Goal: Information Seeking & Learning: Learn about a topic

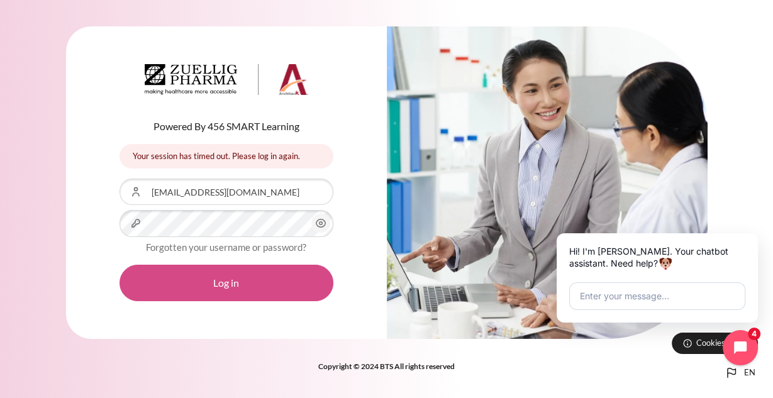
click at [243, 286] on button "Log in" at bounding box center [226, 283] width 214 height 36
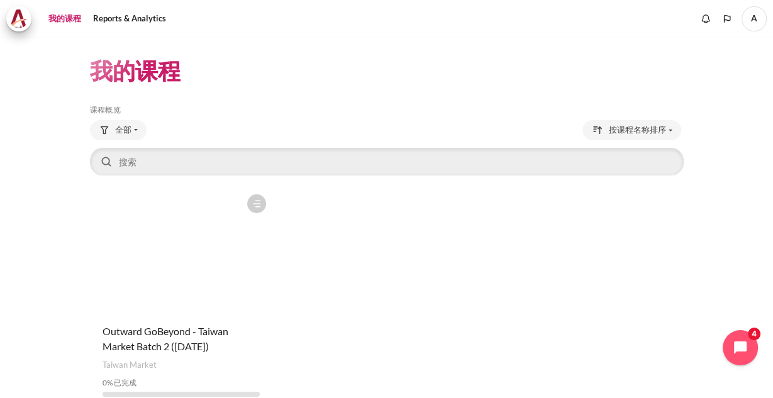
click at [180, 232] on figure "内容" at bounding box center [181, 251] width 183 height 126
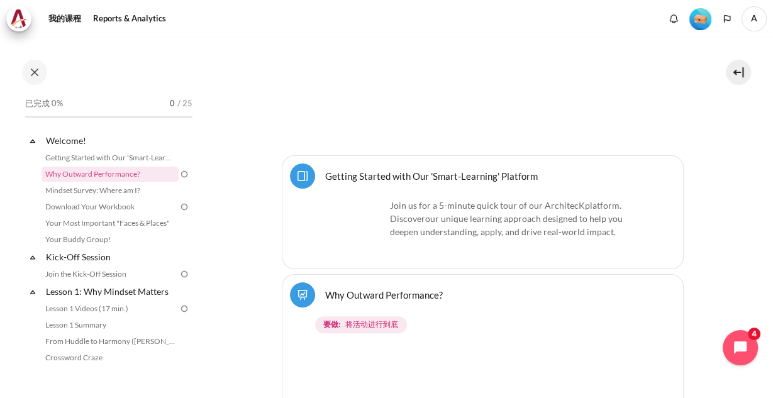
scroll to position [437, 0]
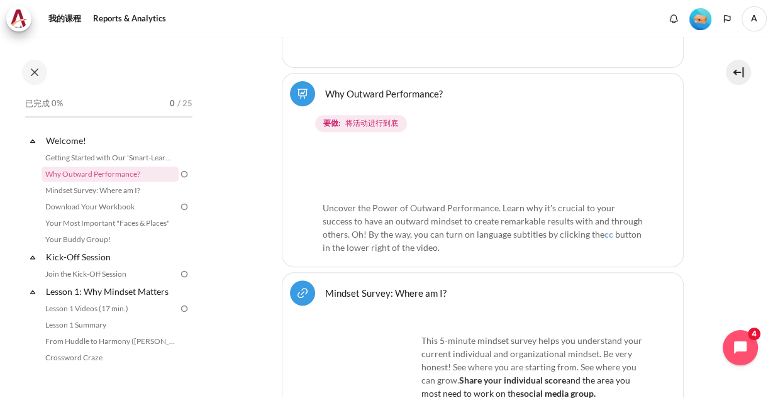
click at [418, 233] on span "Uncover the Power of Outward Performance. Learn why it's crucial to your succes…" at bounding box center [483, 221] width 320 height 37
click at [111, 161] on link "Getting Started with Our 'Smart-Learning' Platform" at bounding box center [110, 157] width 137 height 15
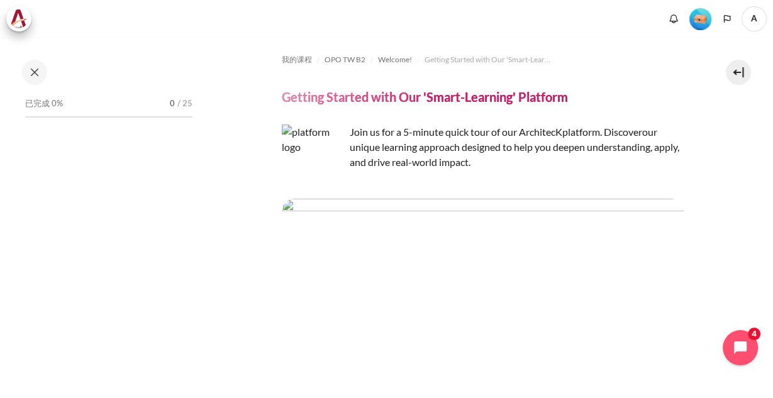
scroll to position [201, 0]
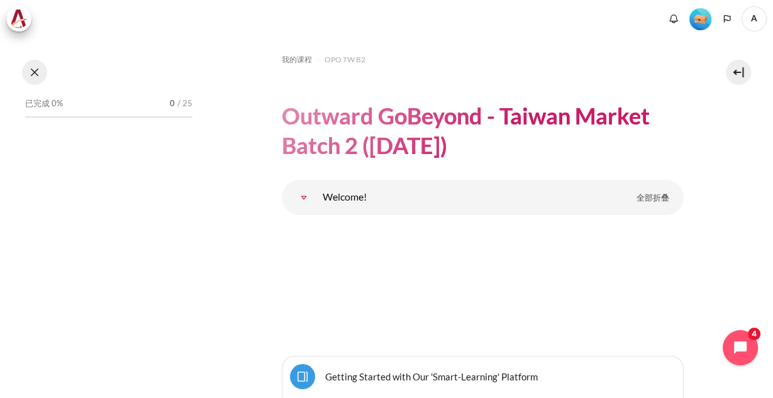
click at [30, 67] on button at bounding box center [34, 72] width 25 height 25
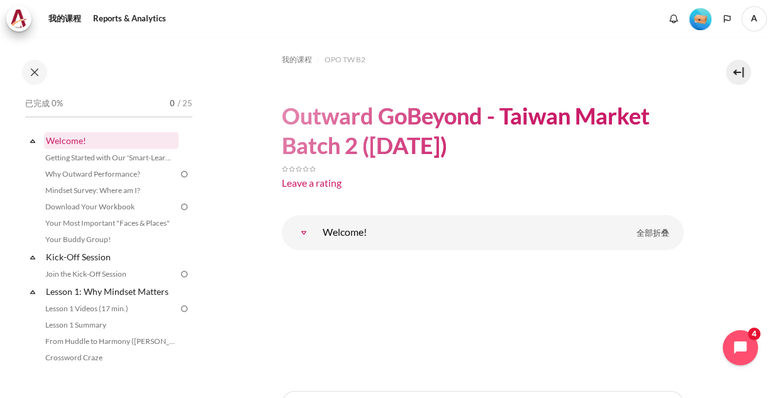
click at [91, 143] on link "Welcome!" at bounding box center [111, 140] width 135 height 17
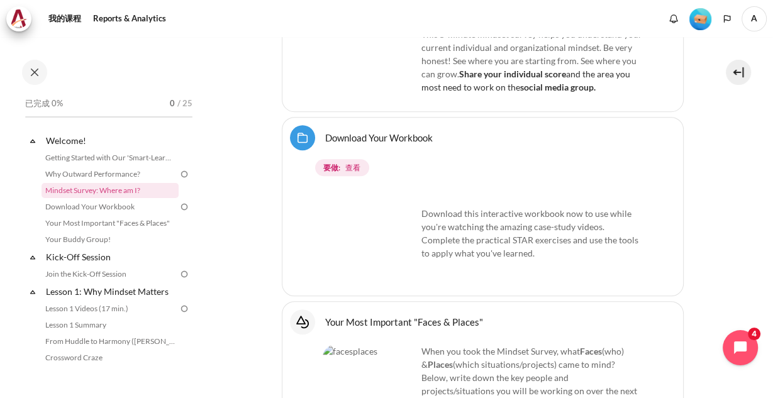
scroll to position [542, 0]
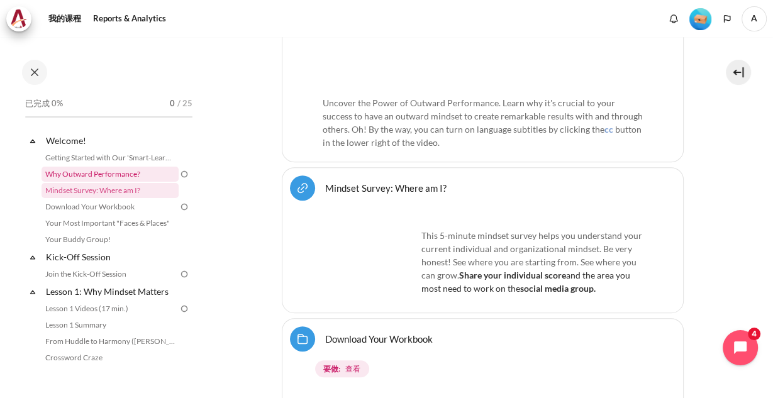
click at [99, 177] on link "Why Outward Performance?" at bounding box center [110, 174] width 137 height 15
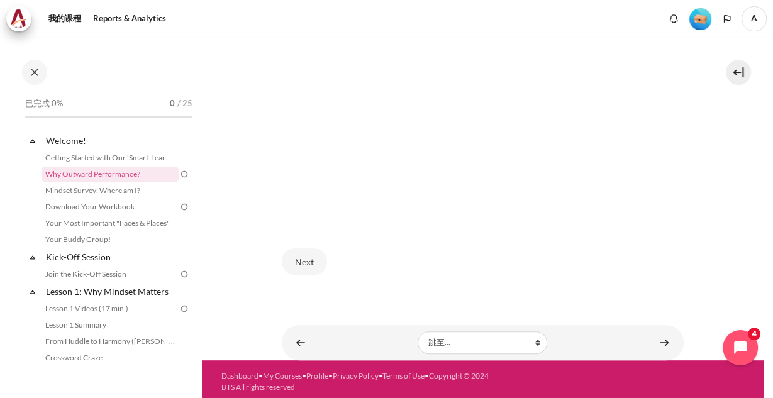
scroll to position [357, 0]
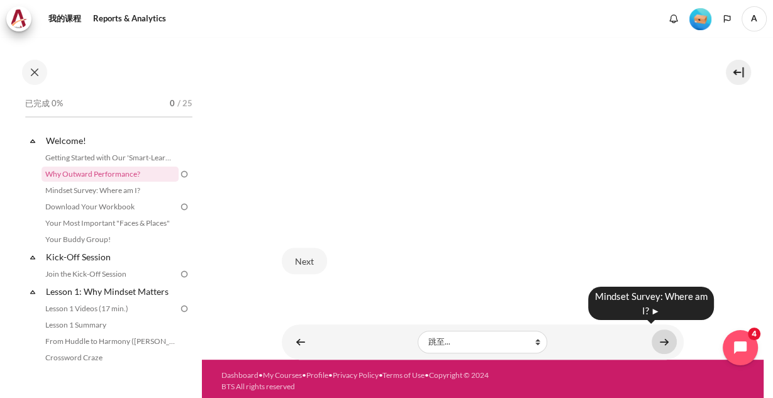
click at [665, 337] on link "内容" at bounding box center [664, 342] width 25 height 25
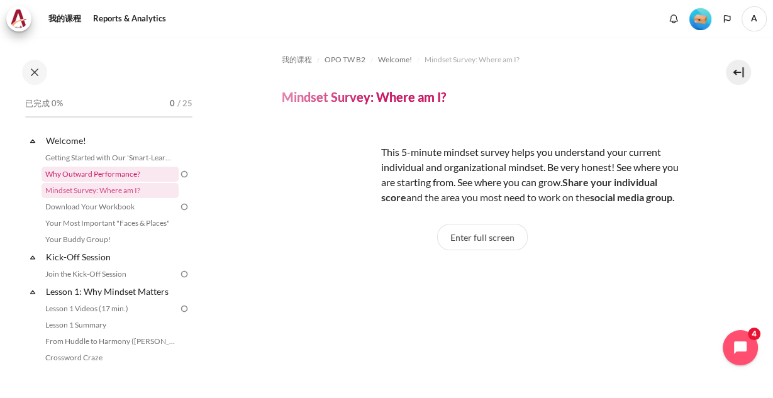
click at [120, 171] on link "Why Outward Performance?" at bounding box center [110, 174] width 137 height 15
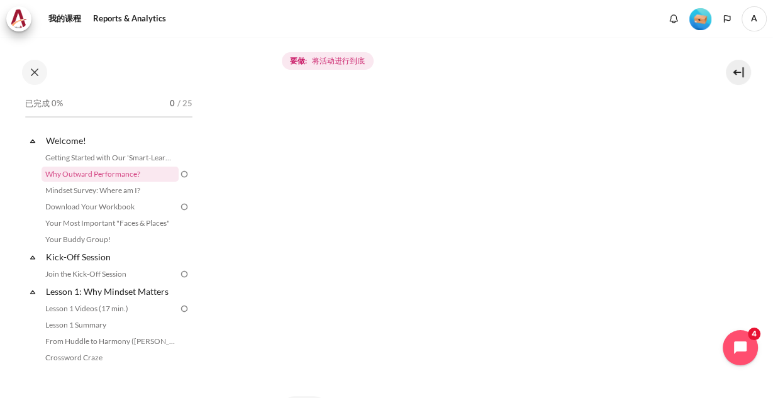
scroll to position [357, 0]
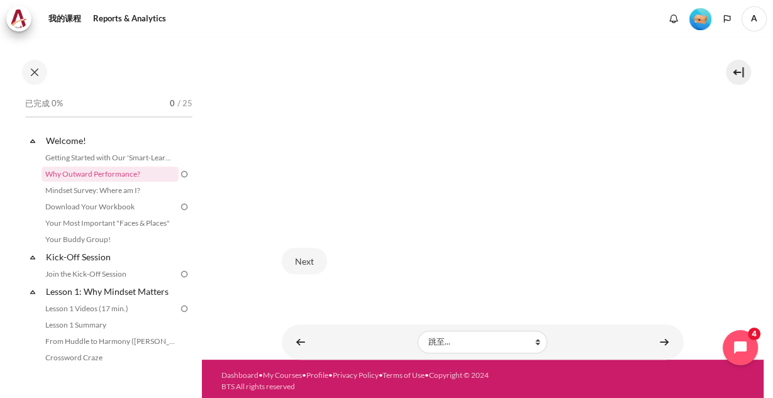
click at [702, 145] on section "我的课程 OPO TW B2 Welcome! Why Outward Performance? Why Outward Performance? cc" at bounding box center [482, 20] width 562 height 680
click at [114, 189] on link "Mindset Survey: Where am I?" at bounding box center [110, 190] width 137 height 15
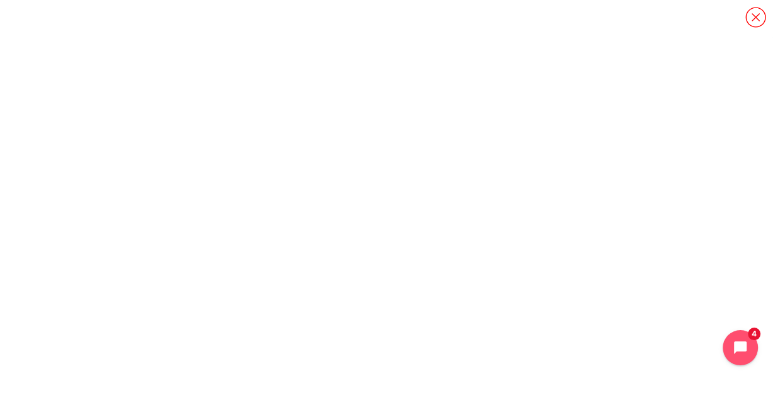
click at [752, 19] on icon "内容" at bounding box center [756, 17] width 22 height 22
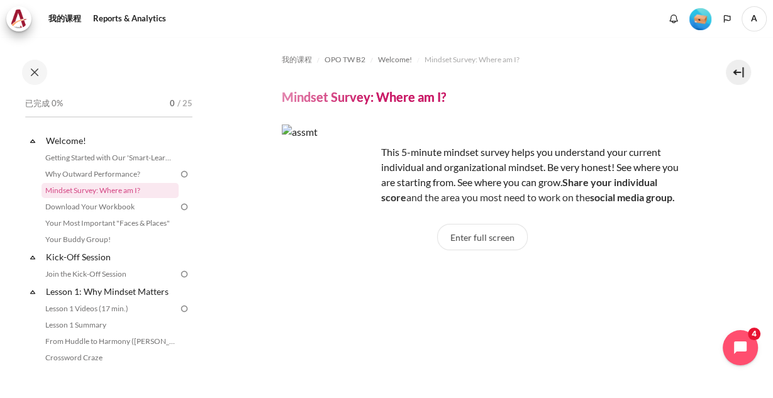
click at [758, 17] on span "A" at bounding box center [753, 18] width 25 height 25
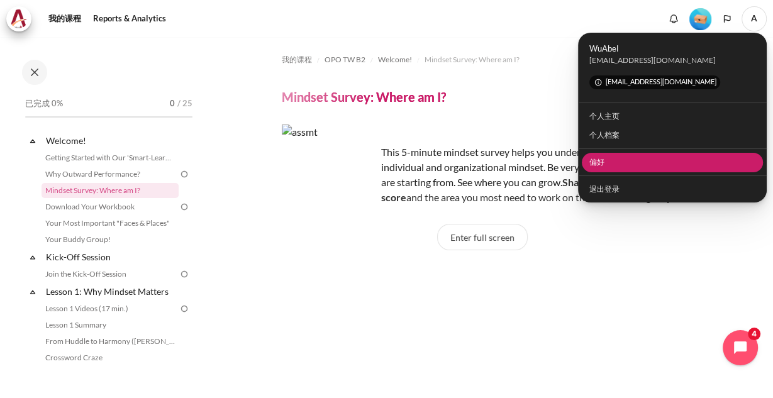
click at [604, 164] on link "偏好" at bounding box center [673, 162] width 182 height 19
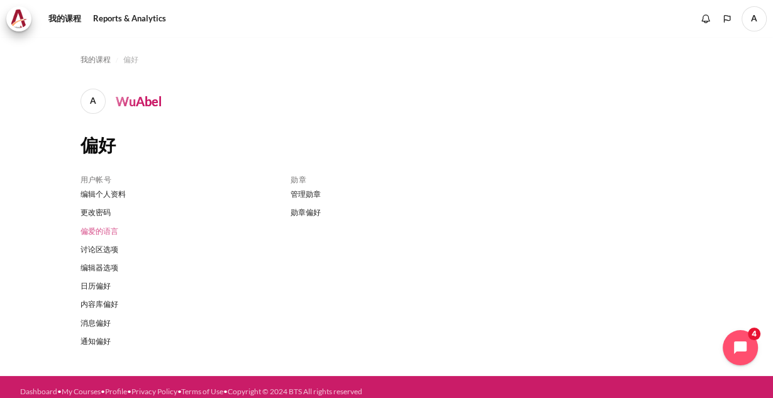
click at [104, 233] on link "偏爱的语言" at bounding box center [176, 231] width 192 height 18
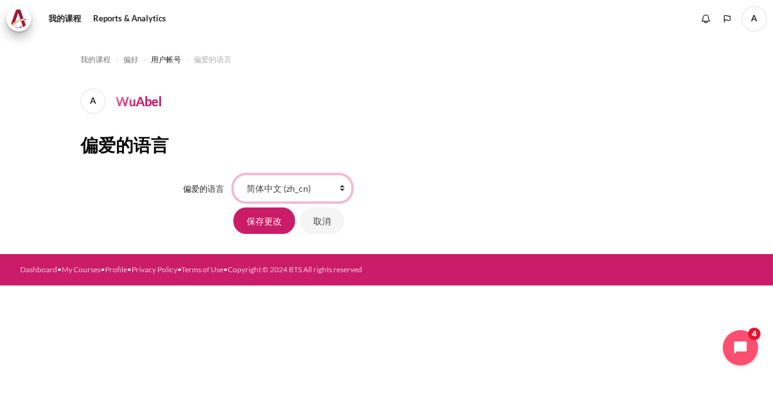
click at [322, 185] on select "Bahasa Indonesia ‎(id)‎ Bahasa Melayu ‎(ms)‎ English ‎(en)‎ Tagalog ‎(tl)‎ ภาษา…" at bounding box center [292, 188] width 118 height 26
click at [433, 201] on div "Bahasa Indonesia ‎(id)‎ Bahasa Melayu ‎(ms)‎ English ‎(en)‎ Tagalog ‎(tl)‎ ภาษา…" at bounding box center [463, 188] width 460 height 26
click at [267, 214] on input "保存更改" at bounding box center [264, 221] width 62 height 26
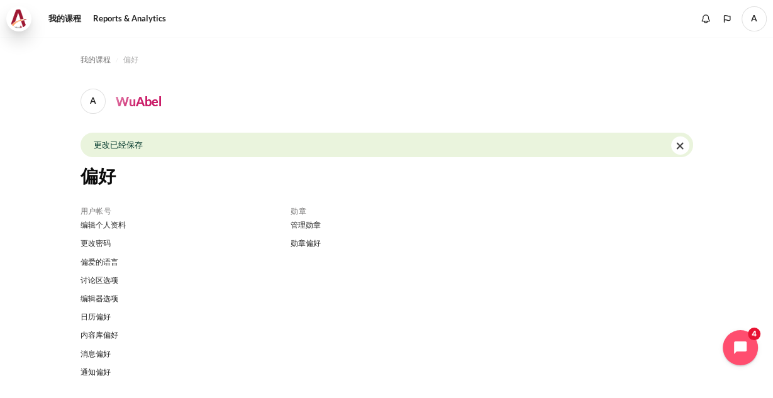
click at [25, 22] on img at bounding box center [19, 18] width 18 height 19
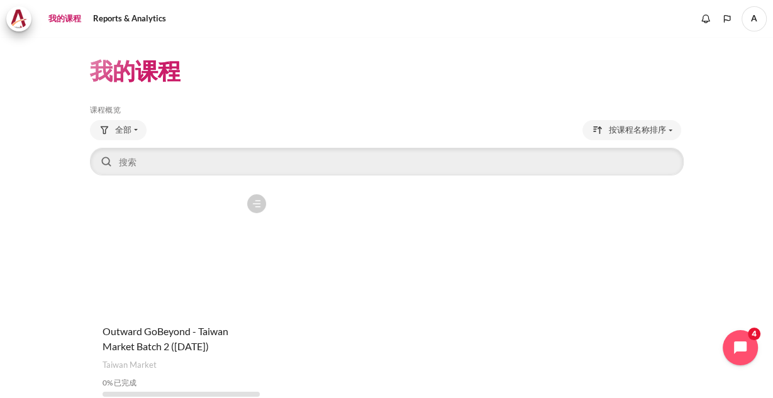
click at [206, 242] on figure "内容" at bounding box center [181, 251] width 183 height 126
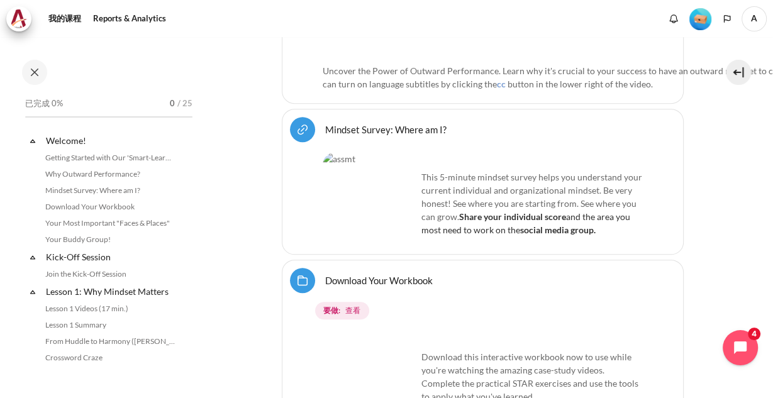
scroll to position [840, 0]
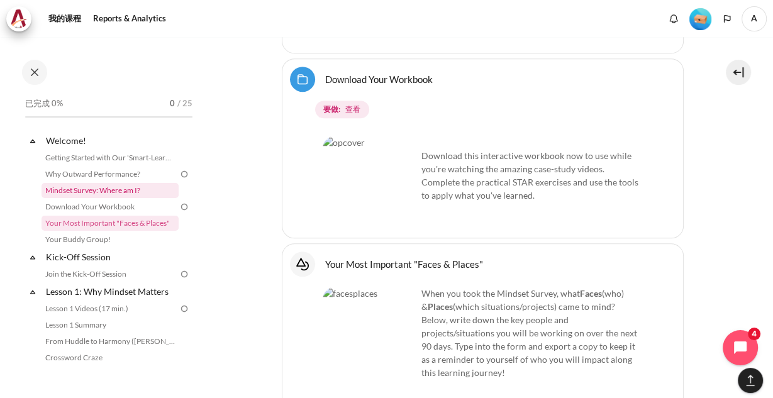
click at [116, 189] on link "Mindset Survey: Where am I?" at bounding box center [110, 190] width 137 height 15
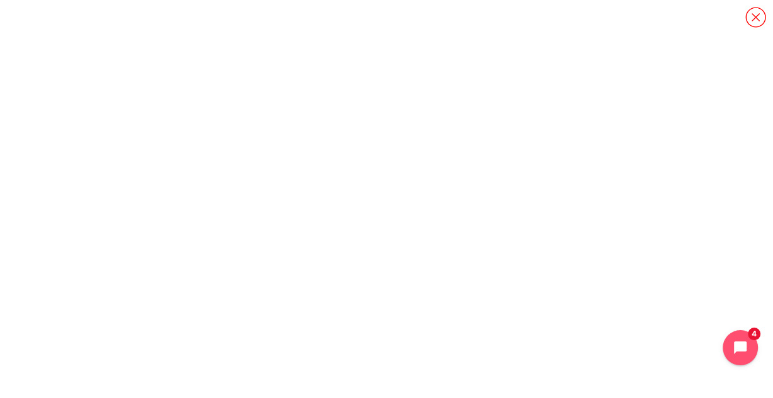
click at [758, 14] on icon "內容" at bounding box center [756, 17] width 22 height 22
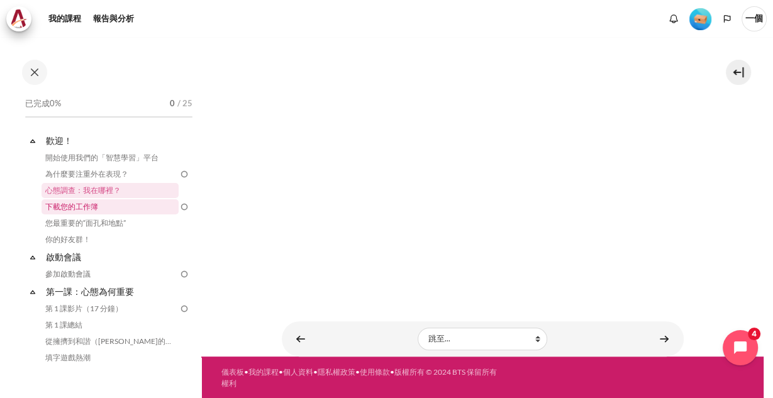
click at [79, 206] on font "下載您的工作簿" at bounding box center [71, 206] width 53 height 9
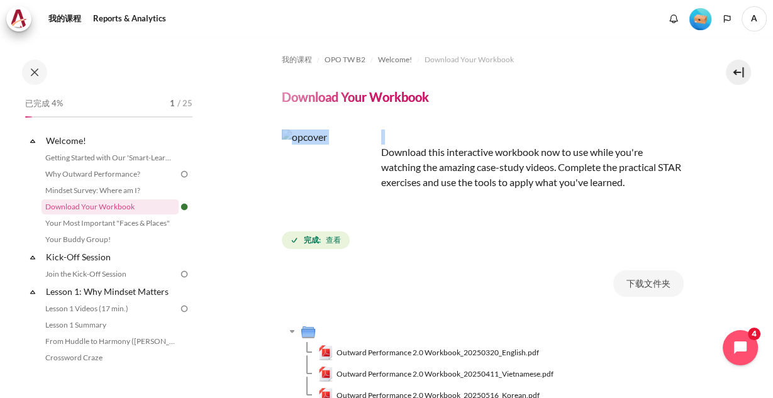
drag, startPoint x: 382, startPoint y: 150, endPoint x: 604, endPoint y: 189, distance: 224.8
click at [650, 192] on div "Download this interactive workbook now to use while you're watching the amazing…" at bounding box center [483, 170] width 402 height 80
click at [450, 262] on div "我的课程 OPO TW B2 Welcome! Download Your Workbook Download Your Workbook 完成条件" at bounding box center [483, 268] width 402 height 462
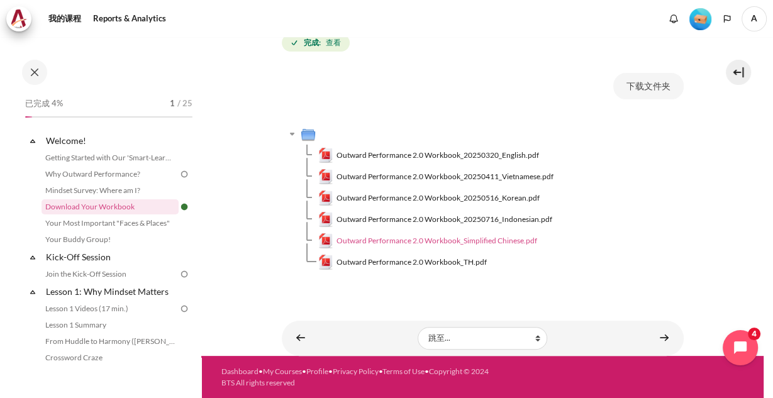
click at [515, 240] on span "Outward Performance 2.0 Workbook_Simplified Chinese.pdf" at bounding box center [436, 240] width 201 height 11
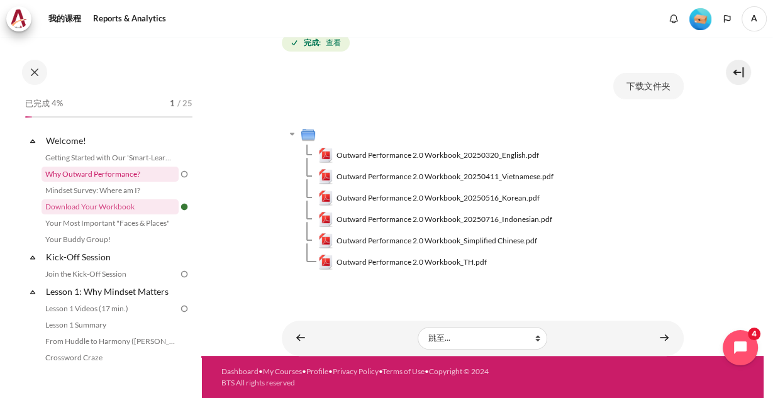
click at [123, 174] on link "Why Outward Performance?" at bounding box center [110, 174] width 137 height 15
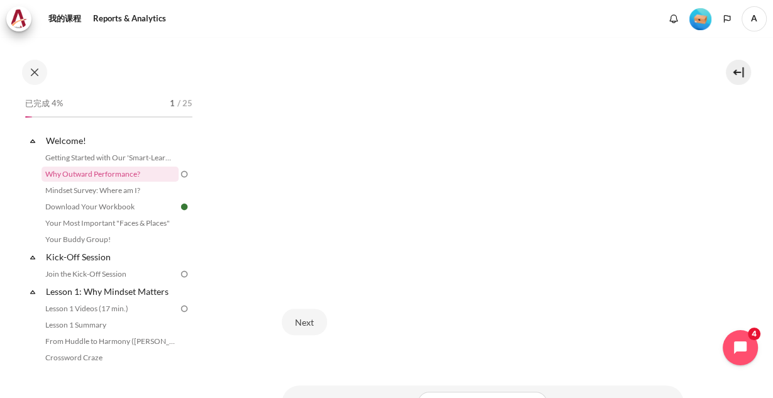
scroll to position [357, 0]
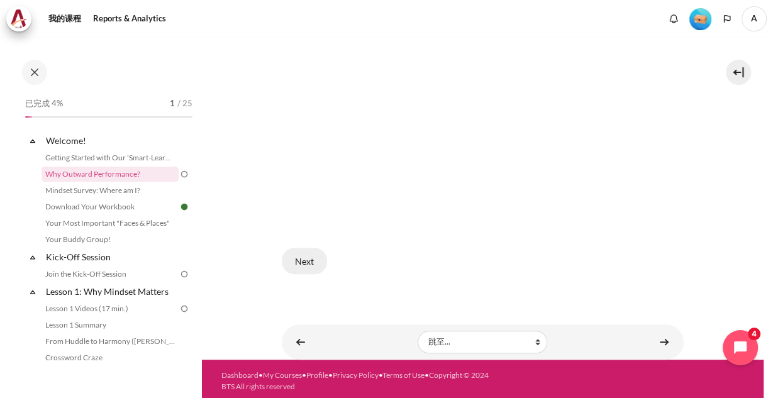
click at [296, 257] on button "Next" at bounding box center [304, 261] width 45 height 26
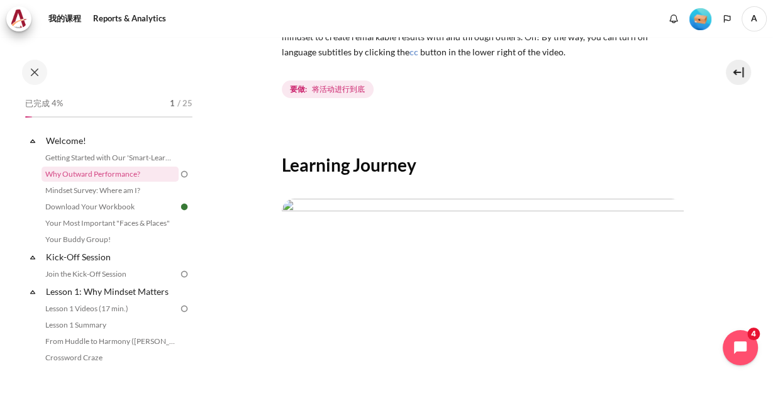
scroll to position [382, 0]
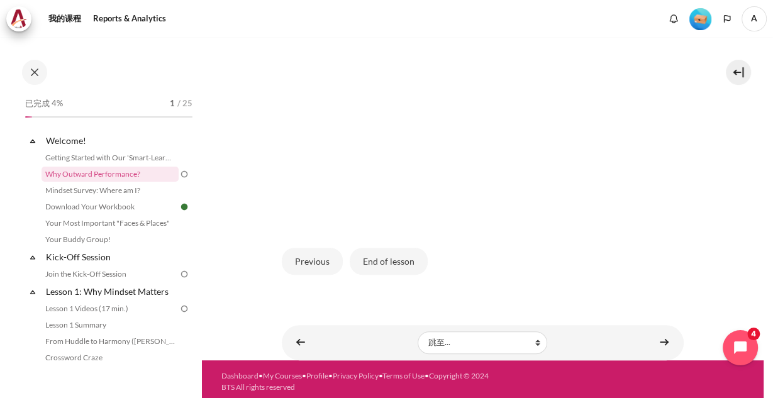
click at [461, 109] on img "内容" at bounding box center [483, 110] width 402 height 226
click at [372, 258] on button "End of lesson" at bounding box center [389, 261] width 78 height 26
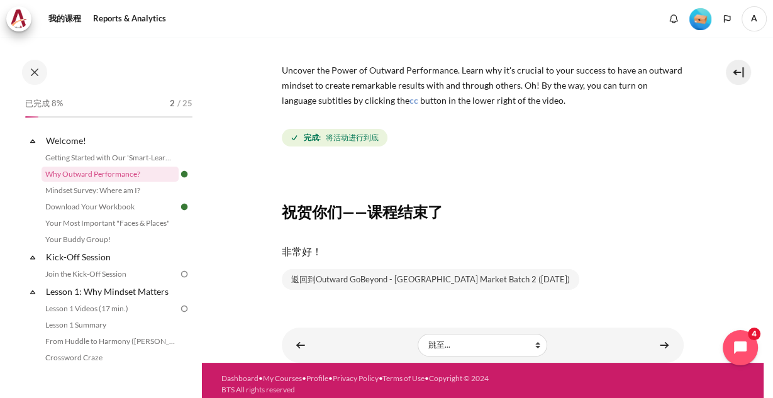
scroll to position [138, 0]
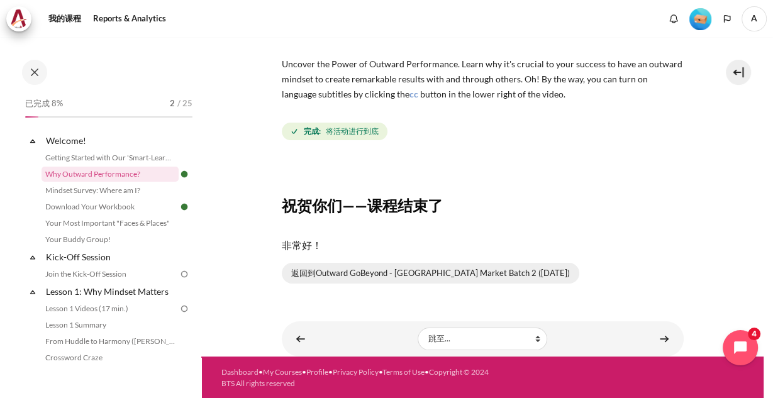
click at [393, 274] on link "返回到Outward GoBeyond - Taiwan Market Batch 2 (Sep 2025)" at bounding box center [430, 273] width 297 height 21
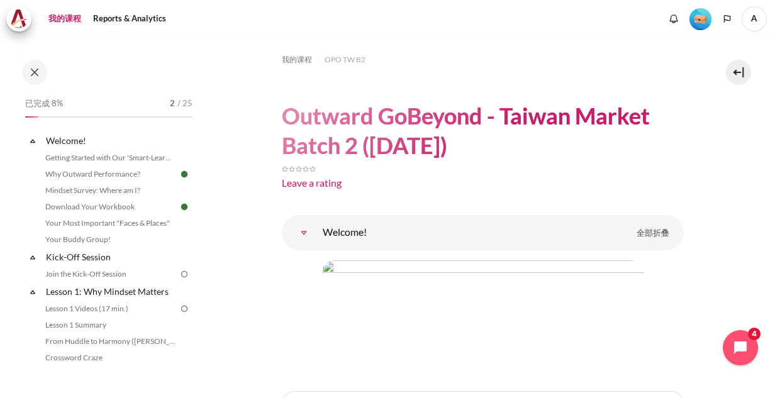
click at [66, 19] on link "我的课程" at bounding box center [65, 18] width 42 height 25
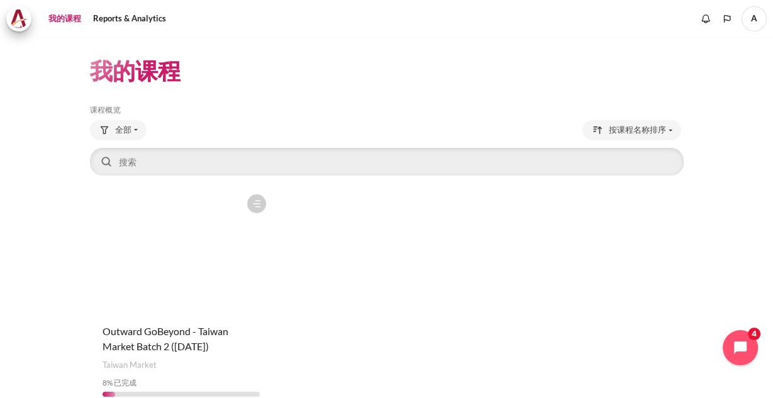
click at [755, 18] on span "A" at bounding box center [753, 18] width 25 height 25
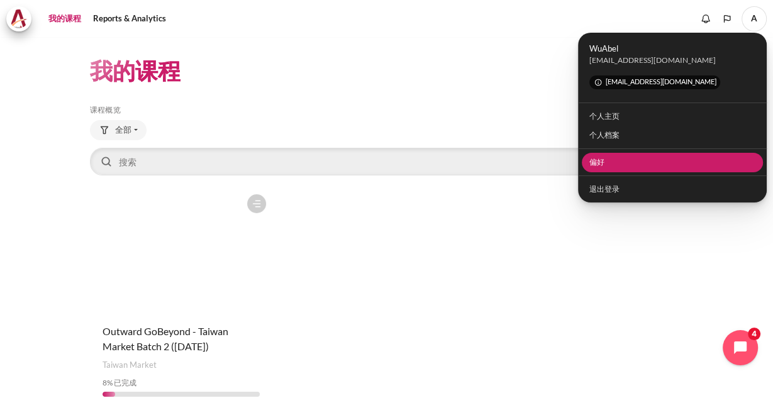
click at [615, 165] on link "偏好" at bounding box center [673, 162] width 182 height 19
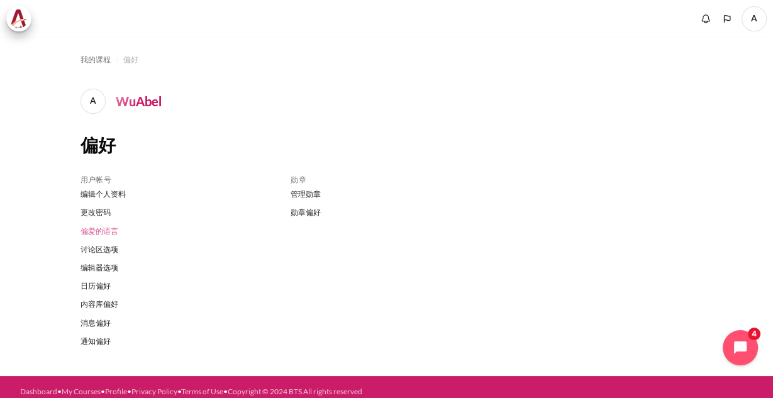
click at [94, 234] on link "偏爱的语言" at bounding box center [176, 231] width 192 height 18
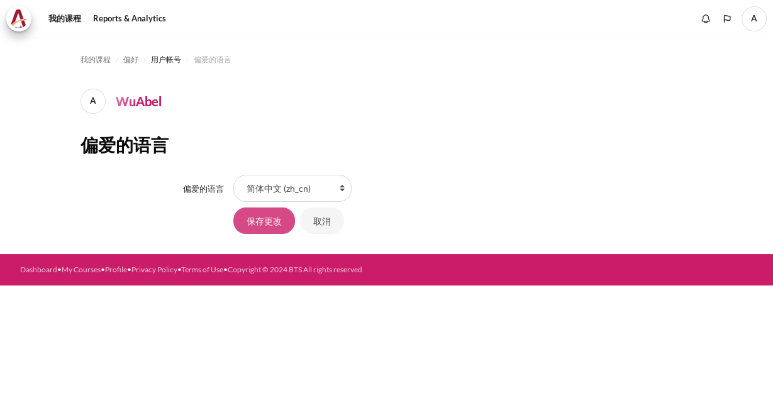
click at [257, 226] on input "保存更改" at bounding box center [264, 221] width 62 height 26
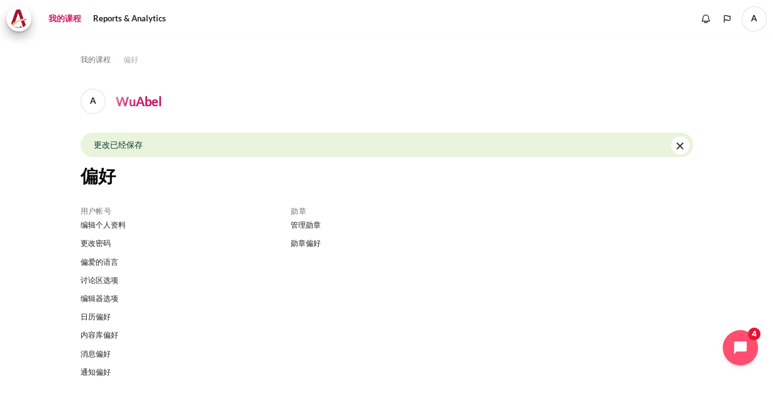
click at [68, 20] on link "我的课程" at bounding box center [65, 18] width 42 height 25
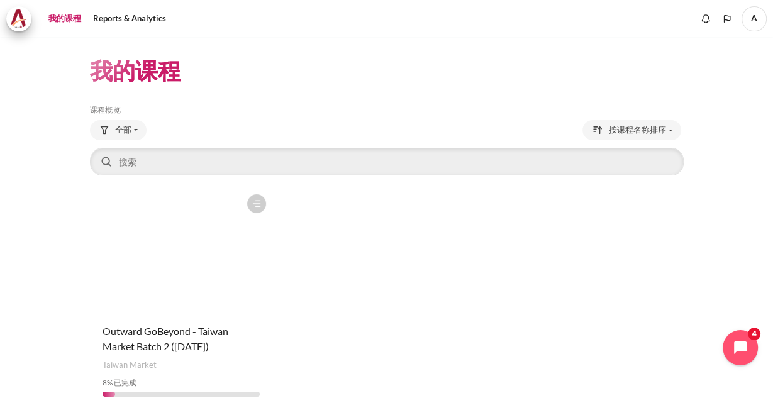
click at [184, 253] on figure "内容" at bounding box center [181, 251] width 183 height 126
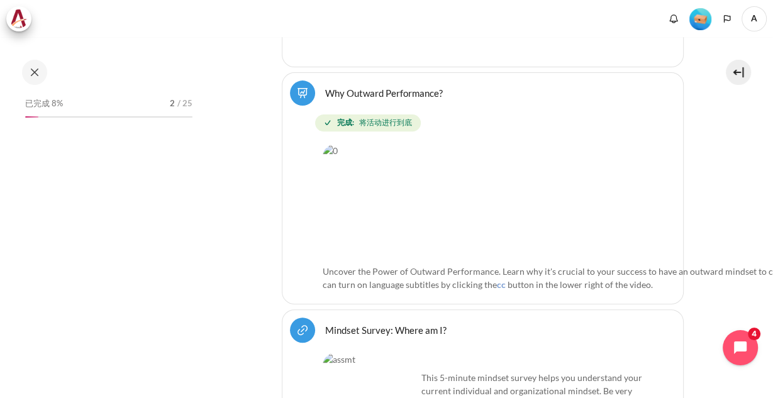
scroll to position [438, 0]
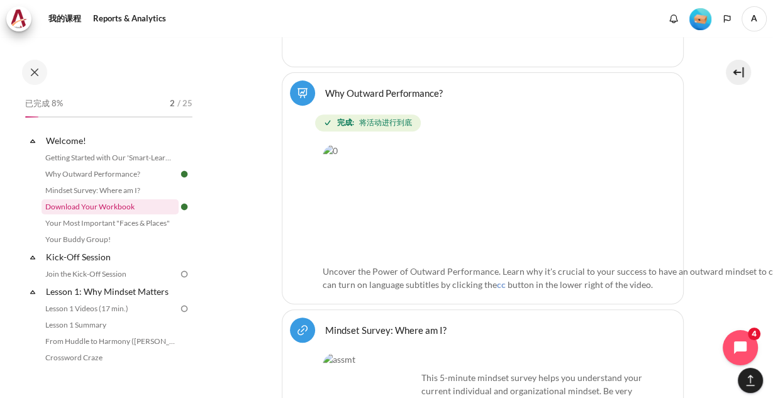
click at [125, 203] on link "Download Your Workbook" at bounding box center [110, 206] width 137 height 15
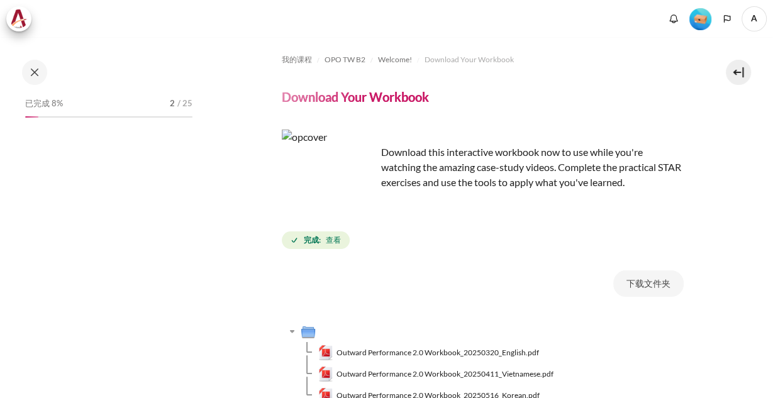
scroll to position [197, 0]
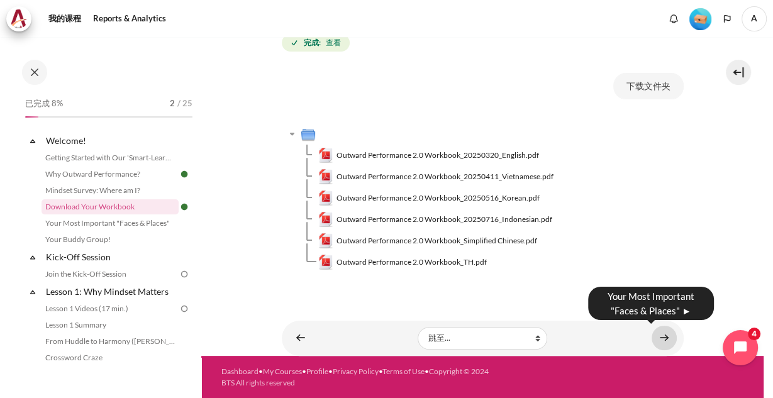
click at [660, 333] on link "内容" at bounding box center [664, 338] width 25 height 25
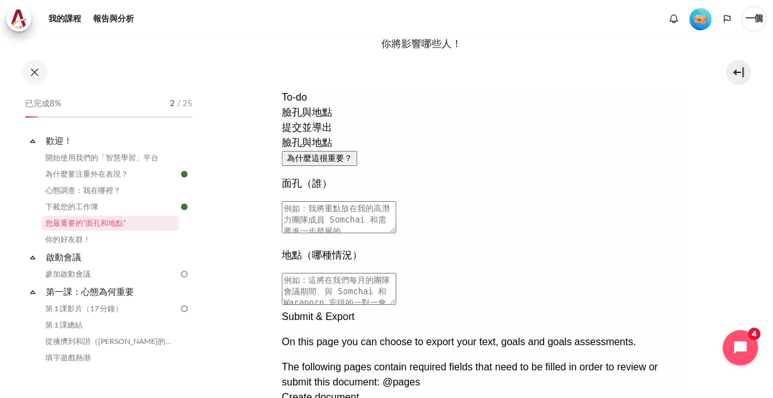
scroll to position [128, 0]
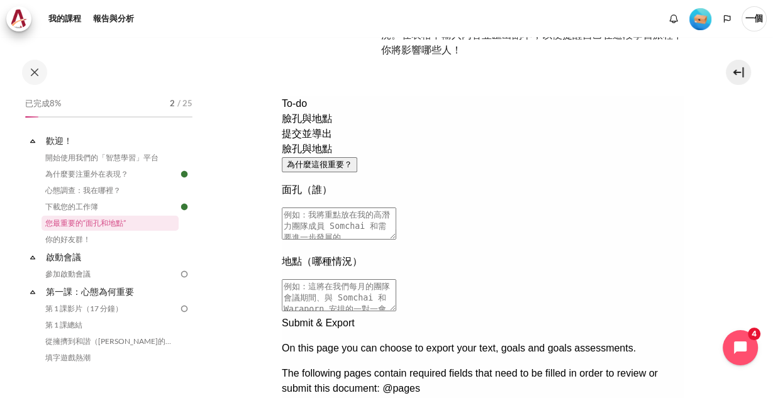
click at [397, 310] on div "臉孔與地點 為什麼這很重要？ 面孔（誰） 地點（哪種情況）" at bounding box center [482, 229] width 402 height 174
click at [396, 208] on textarea at bounding box center [338, 224] width 114 height 32
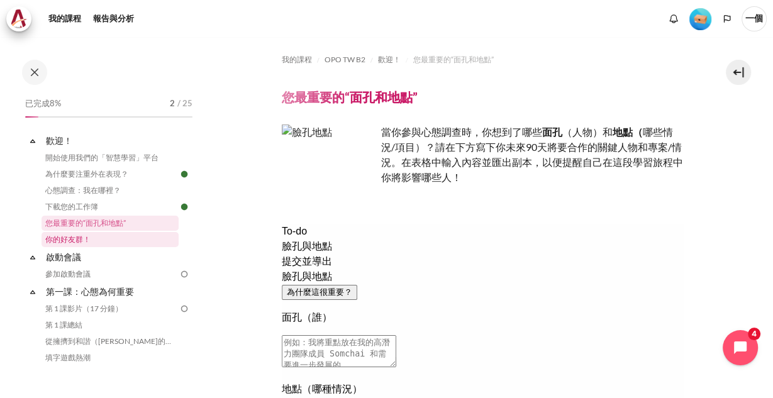
click at [52, 239] on font "你的好友群！" at bounding box center [67, 239] width 45 height 9
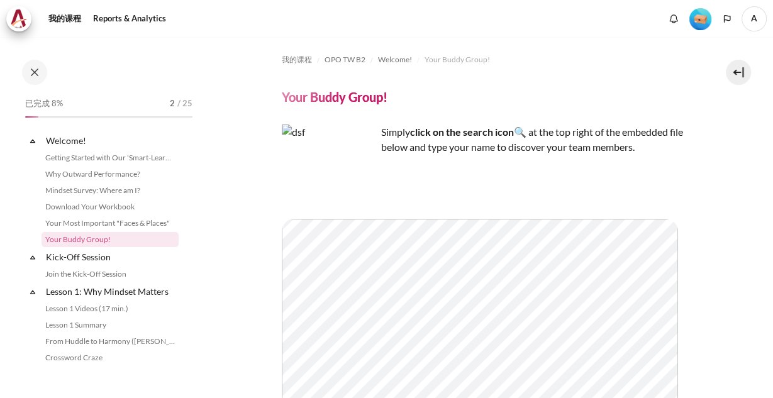
scroll to position [10, 0]
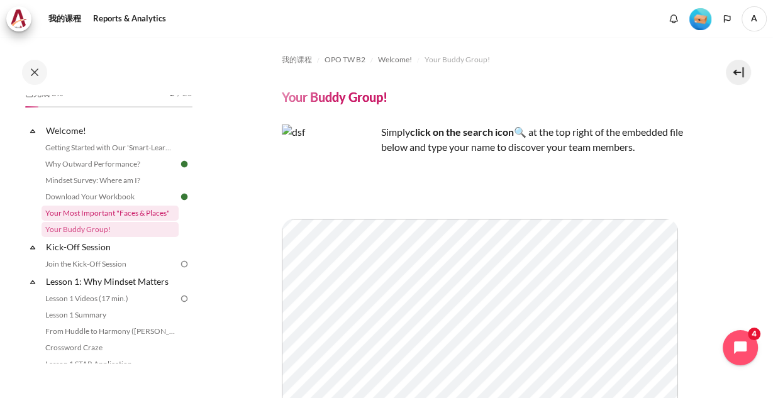
click at [136, 215] on link "Your Most Important "Faces & Places"" at bounding box center [110, 213] width 137 height 15
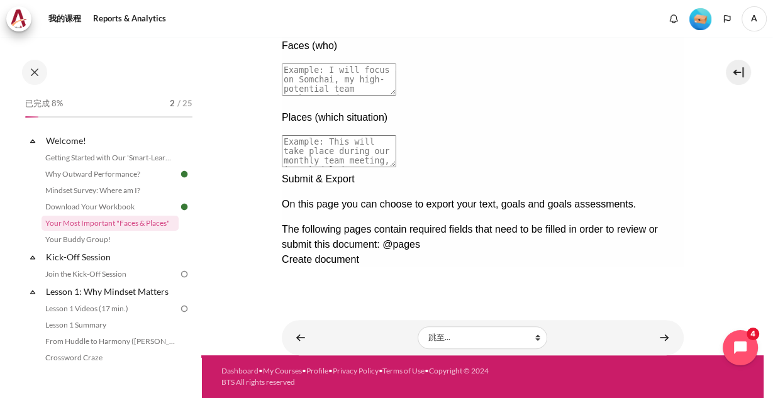
scroll to position [99, 0]
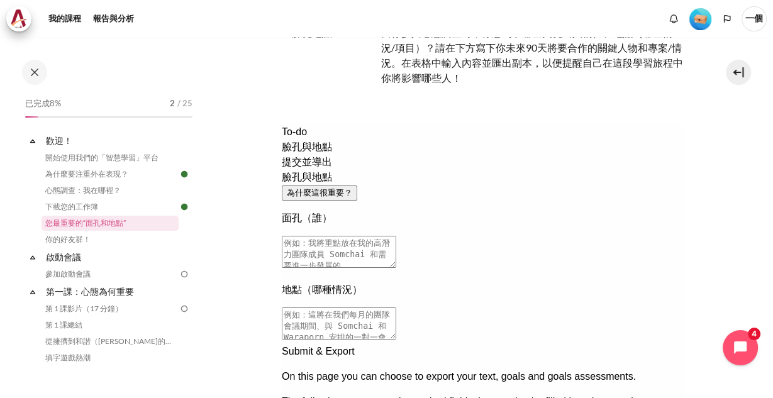
click at [326, 236] on textarea at bounding box center [338, 252] width 114 height 32
type textarea "t"
type textarea "成"
type textarea "成大 蔡孟耕藥師"
click at [396, 308] on textarea at bounding box center [338, 324] width 114 height 32
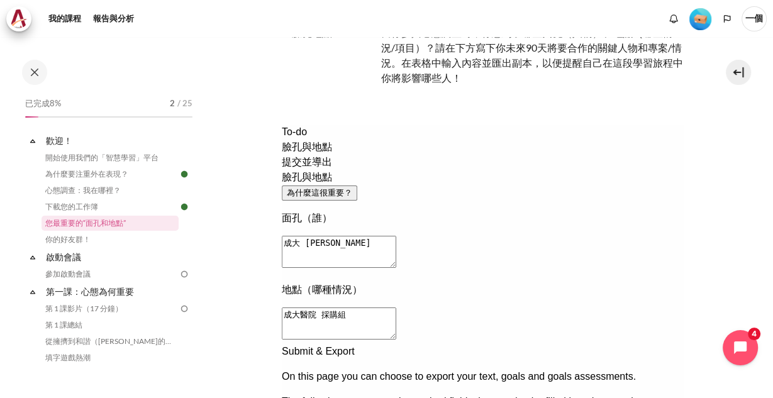
type textarea "成大醫院 採購組"
click at [470, 330] on div "臉孔與地點 為什麼這很重要？ 面孔（誰） 成大 蔡孟耕藥師 地點（哪種情況） 成大醫院 採購組" at bounding box center [482, 257] width 402 height 174
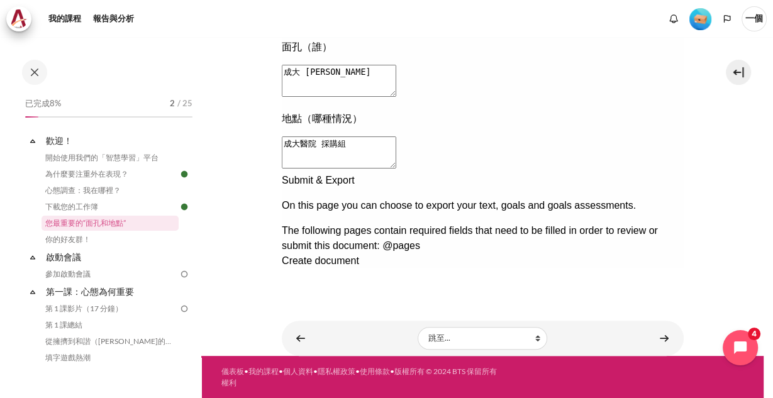
scroll to position [270, 0]
click at [662, 173] on div "下一步文件記錄" at bounding box center [482, 173] width 402 height 0
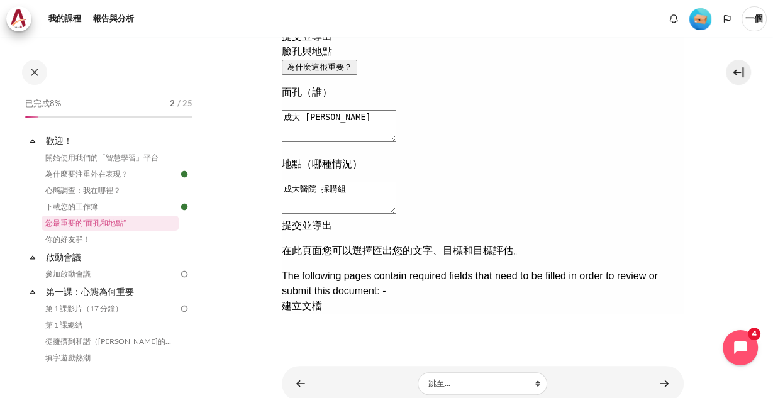
scroll to position [24, 0]
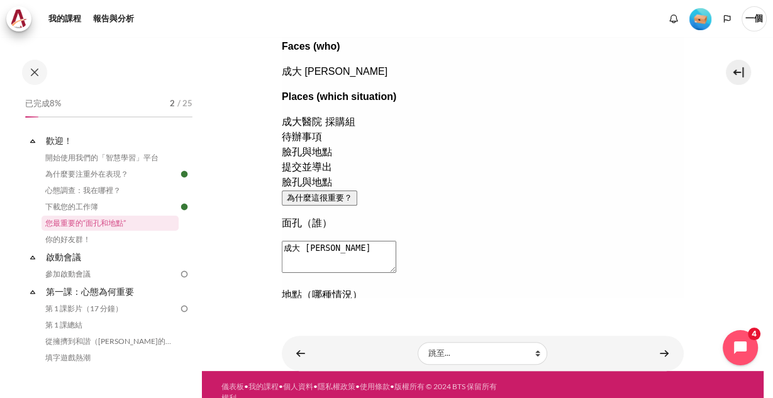
scroll to position [270, 0]
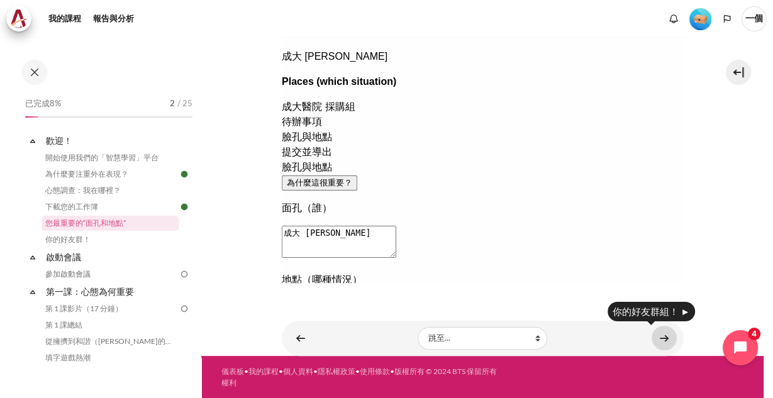
click at [663, 340] on link "內容" at bounding box center [664, 338] width 25 height 25
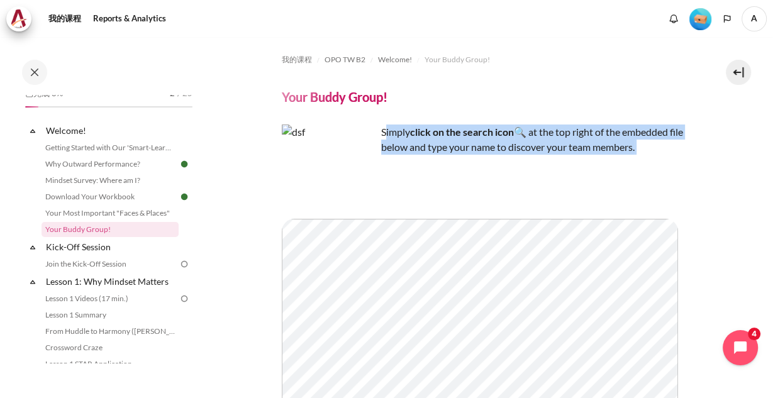
drag, startPoint x: 393, startPoint y: 134, endPoint x: 641, endPoint y: 155, distance: 248.7
click at [644, 157] on div "我的课程 OPO TW B2 Welcome! Your Buddy Group! Your Buddy Group! Simply click on the…" at bounding box center [483, 326] width 402 height 578
click at [576, 191] on div "内容" at bounding box center [483, 385] width 402 height 423
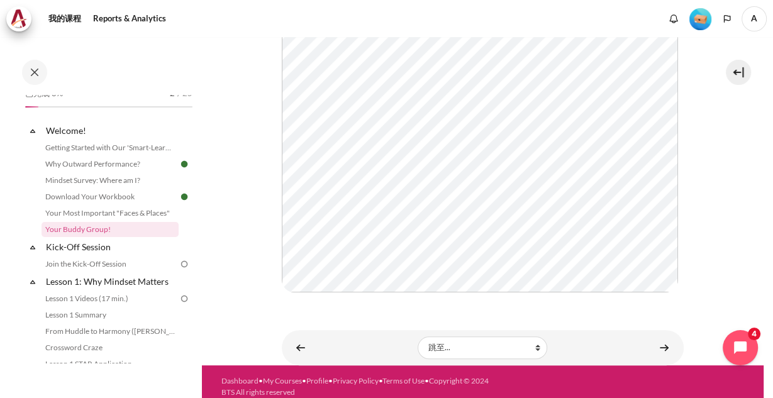
scroll to position [317, 0]
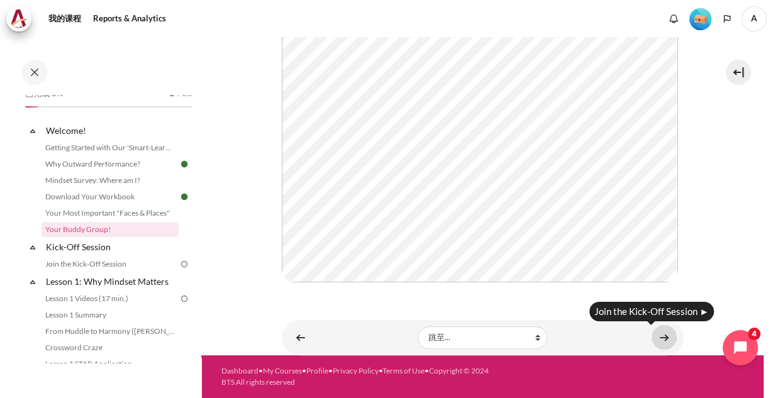
click at [662, 336] on link "内容" at bounding box center [664, 337] width 25 height 25
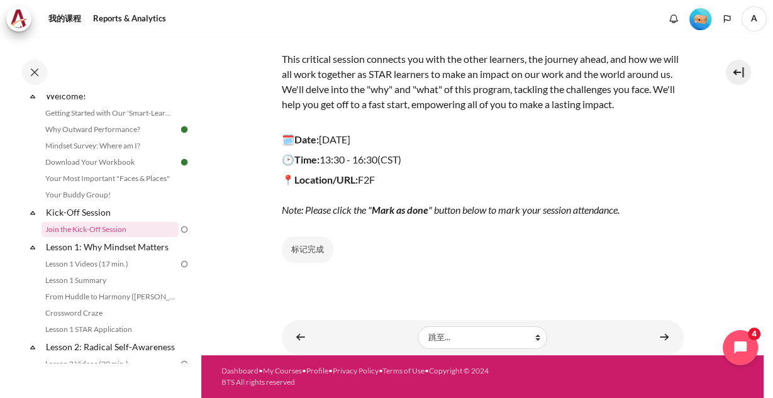
scroll to position [172, 0]
click at [318, 251] on button "标记完成" at bounding box center [308, 249] width 52 height 26
click at [319, 252] on span "完成" at bounding box center [314, 249] width 16 height 13
click at [317, 252] on button "标记完成" at bounding box center [308, 249] width 52 height 26
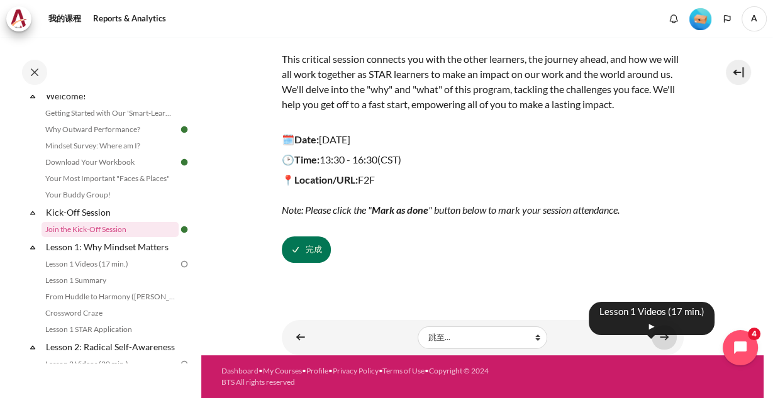
click at [665, 335] on link "内容" at bounding box center [664, 337] width 25 height 25
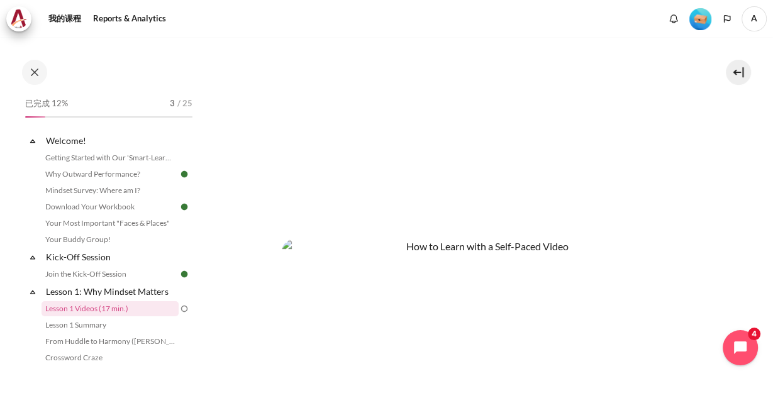
click at [712, 104] on section "我的课程 OPO TW B2 Lesson 1: Why Mindset Matters Lesson 1 Videos (17 min.) Lesson 1…" at bounding box center [482, 74] width 562 height 878
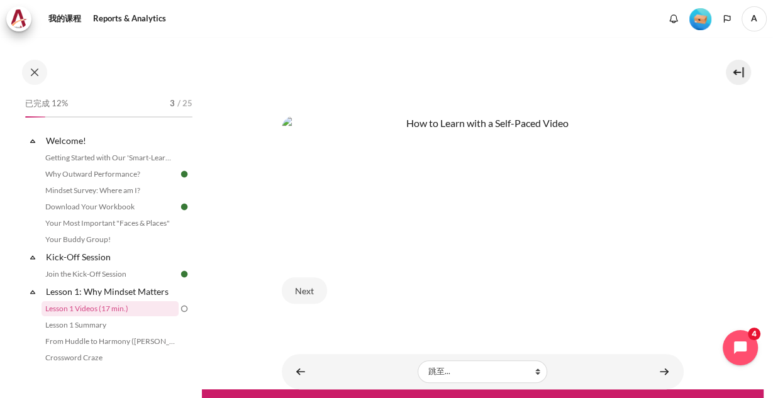
scroll to position [577, 0]
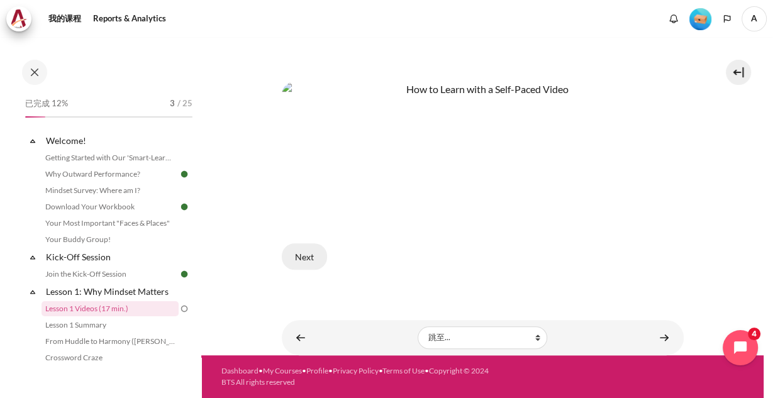
click at [309, 259] on button "Next" at bounding box center [304, 256] width 45 height 26
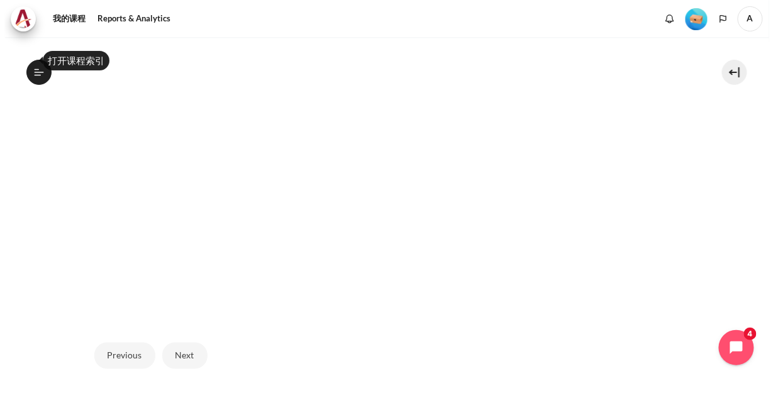
scroll to position [402, 0]
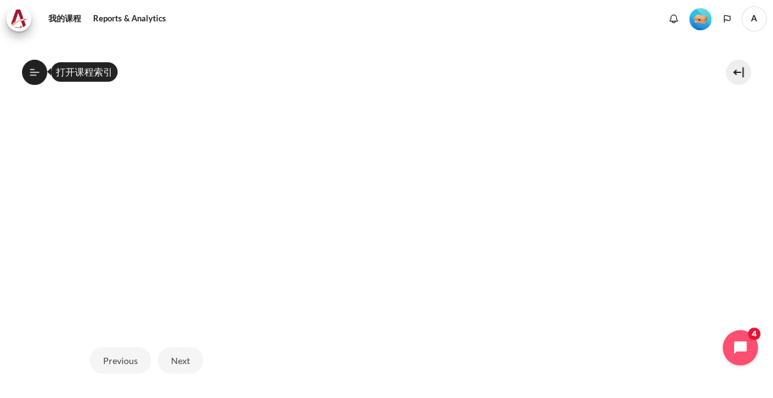
click at [762, 22] on span "A" at bounding box center [753, 18] width 25 height 25
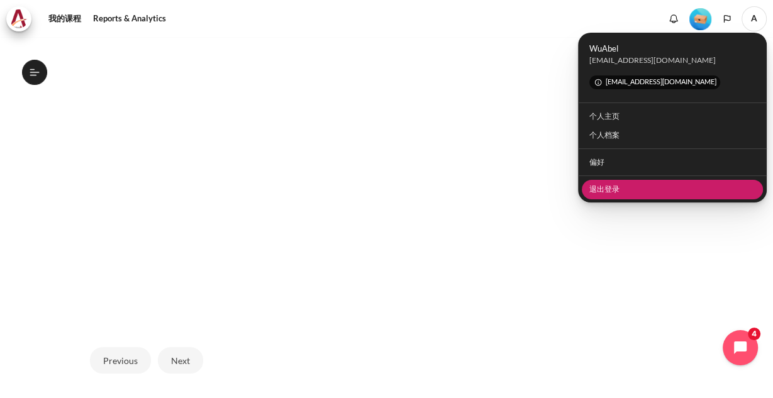
click at [644, 185] on link "退出登录" at bounding box center [673, 189] width 182 height 19
